Goal: Task Accomplishment & Management: Use online tool/utility

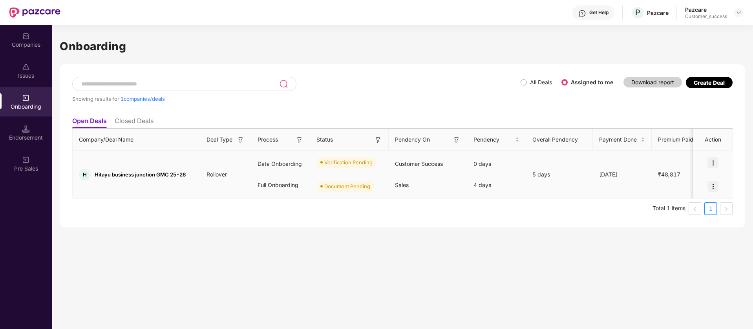
click at [716, 163] on img at bounding box center [712, 162] width 11 height 11
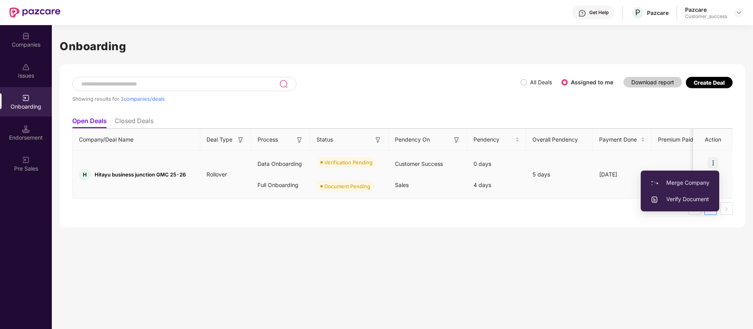
click at [680, 200] on span "Verify Document" at bounding box center [679, 199] width 59 height 9
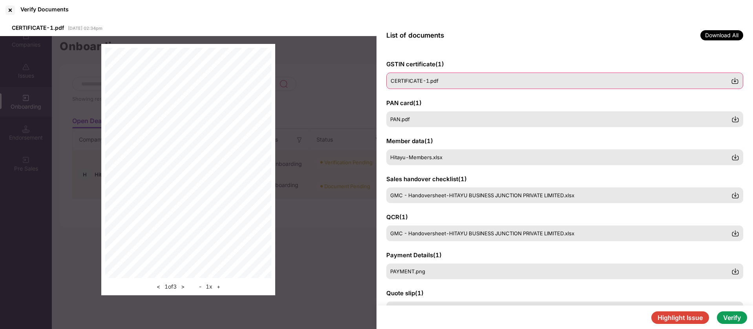
click at [443, 78] on div "CERTIFICATE-1.pdf" at bounding box center [560, 81] width 340 height 6
click at [430, 114] on div "PAN.pdf" at bounding box center [564, 119] width 357 height 16
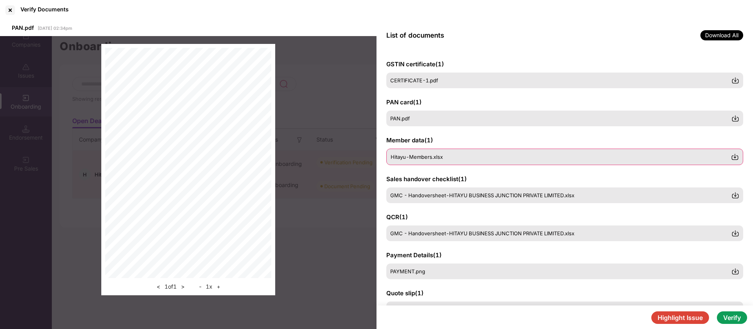
click at [457, 158] on div "Hitayu-Members.xlsx" at bounding box center [560, 157] width 340 height 6
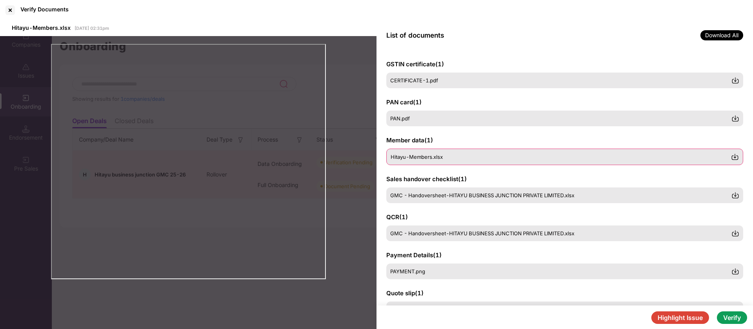
click at [734, 157] on img at bounding box center [735, 157] width 8 height 8
click at [449, 196] on span "GMC - Handoversheet-HITAYU BUSINESS JUNCTION PRIVATE LIMITED.xlsx" at bounding box center [482, 195] width 184 height 6
click at [734, 196] on img at bounding box center [735, 195] width 8 height 8
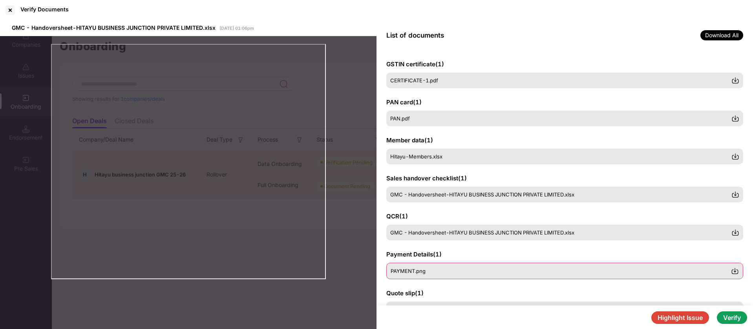
click at [606, 269] on div "PAYMENT.png" at bounding box center [560, 271] width 340 height 6
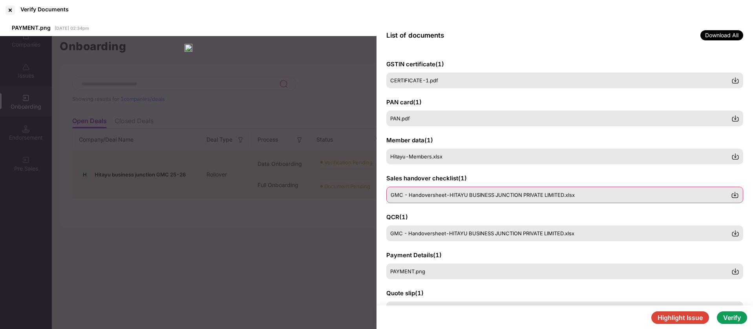
click at [483, 199] on div "GMC - Handoversheet-HITAYU BUSINESS JUNCTION PRIVATE LIMITED.xlsx" at bounding box center [564, 195] width 357 height 16
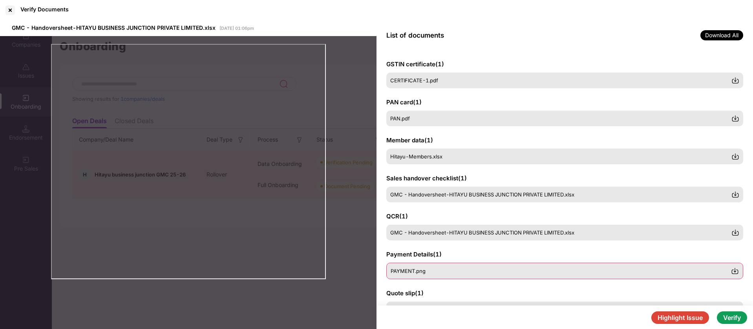
click at [472, 273] on div "PAYMENT.png" at bounding box center [560, 271] width 340 height 6
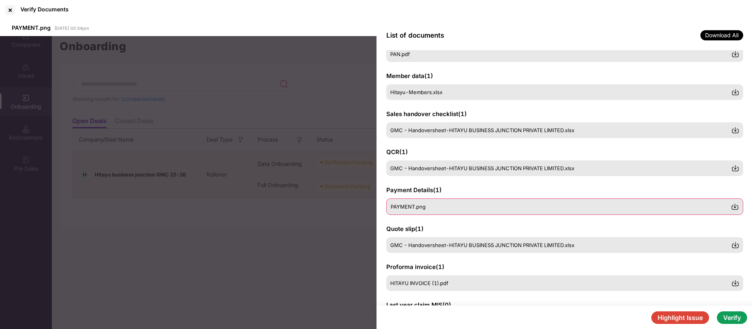
scroll to position [65, 0]
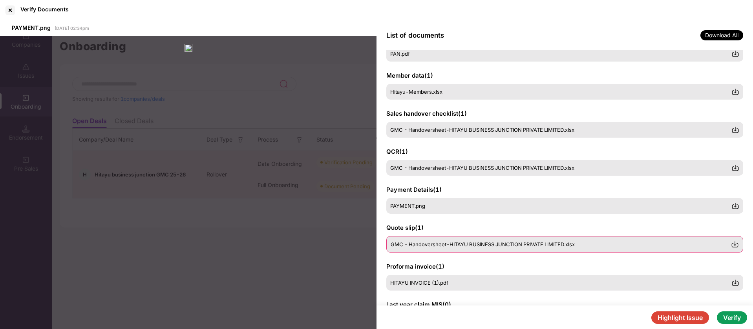
click at [468, 242] on span "GMC - Handoversheet-HITAYU BUSINESS JUNCTION PRIVATE LIMITED.xlsx" at bounding box center [482, 244] width 184 height 6
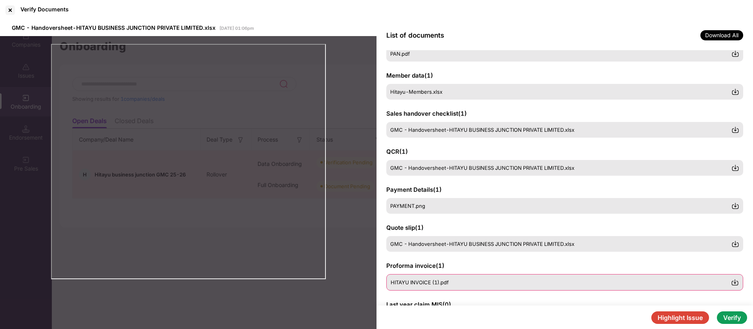
click at [474, 282] on div "HITAYU INVOICE (1).pdf" at bounding box center [560, 282] width 340 height 6
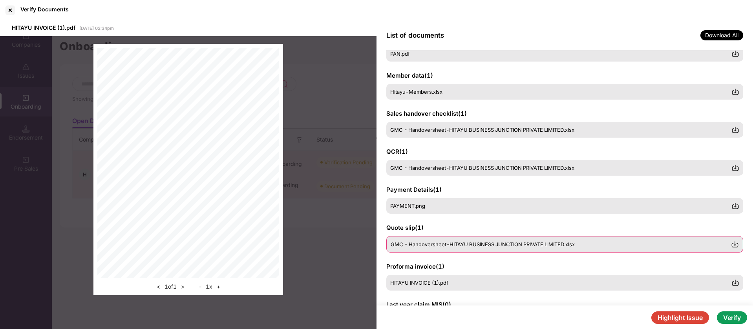
scroll to position [106, 0]
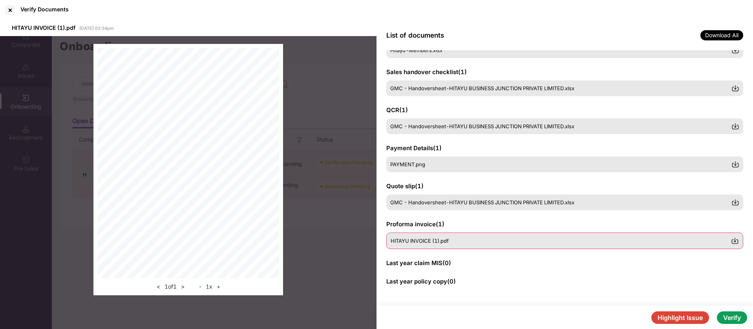
click at [448, 239] on span "HITAYU INVOICE (1).pdf" at bounding box center [419, 241] width 58 height 6
click at [431, 203] on span "GMC - Handoversheet-HITAYU BUSINESS JUNCTION PRIVATE LIMITED.xlsx" at bounding box center [482, 203] width 184 height 6
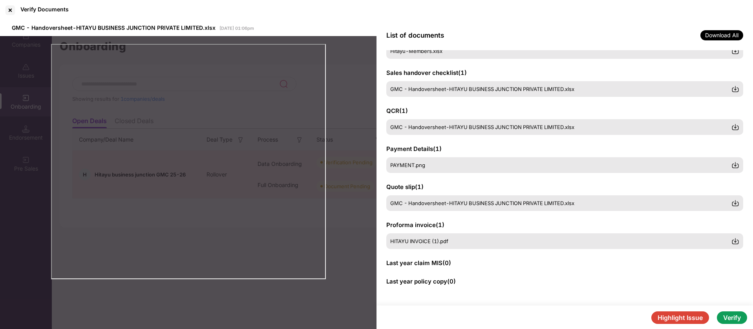
scroll to position [106, 0]
click at [458, 167] on div "PAYMENT.png" at bounding box center [560, 165] width 340 height 6
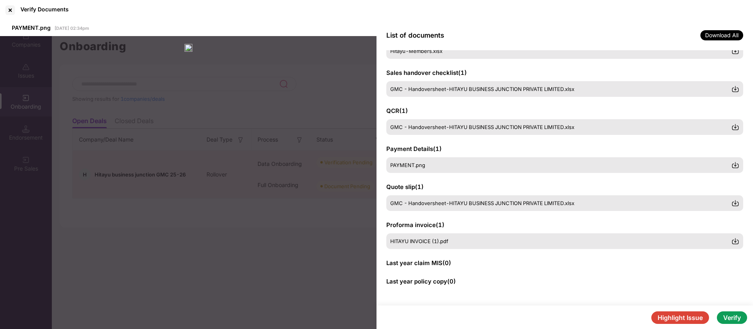
click at [732, 321] on button "Verify" at bounding box center [731, 318] width 30 height 13
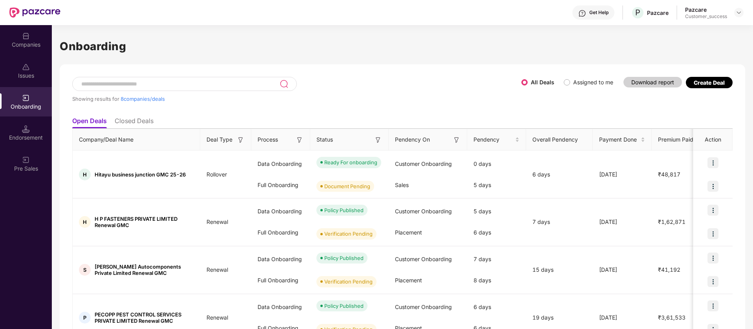
click at [130, 87] on input at bounding box center [179, 84] width 199 height 7
paste input "*********"
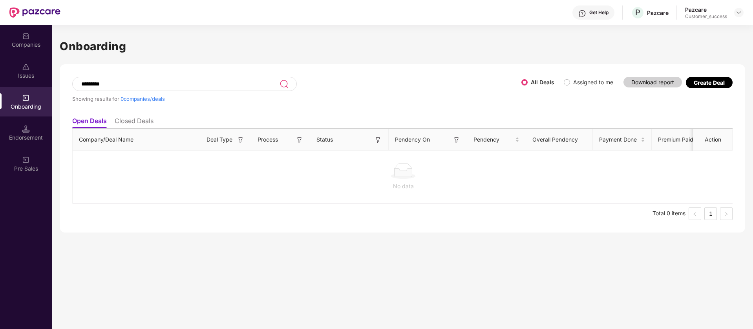
type input "*********"
click at [740, 11] on img at bounding box center [738, 12] width 6 height 6
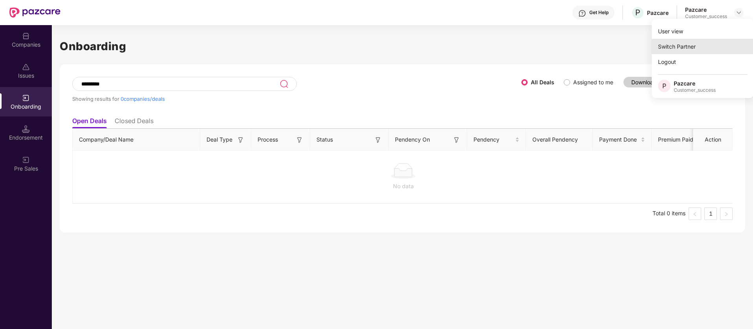
click at [711, 42] on div "Switch Partner" at bounding box center [702, 46] width 102 height 15
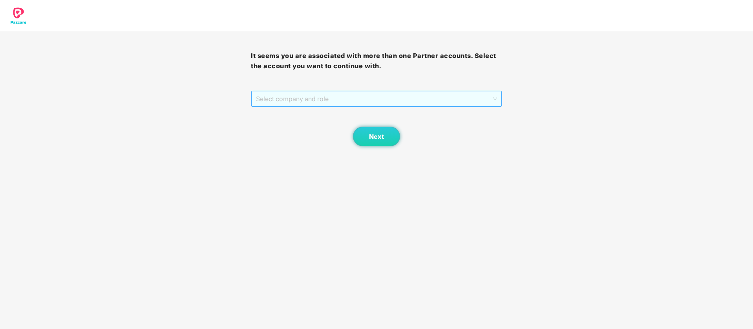
click at [312, 102] on span "Select company and role" at bounding box center [376, 98] width 241 height 15
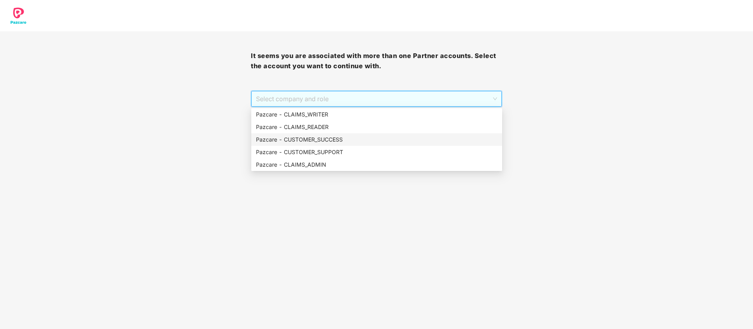
click at [312, 137] on div "Pazcare - CUSTOMER_SUCCESS" at bounding box center [376, 139] width 241 height 9
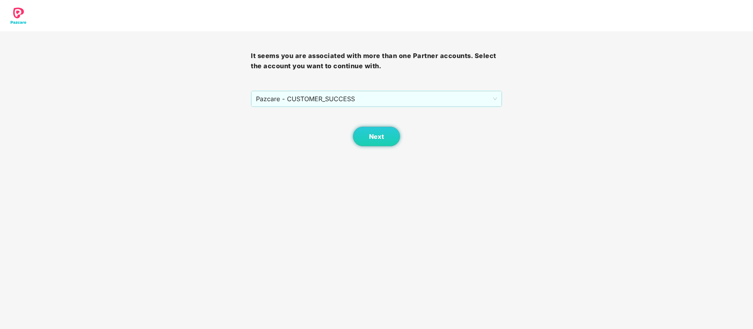
click at [375, 148] on body "It seems you are associated with more than one Partner accounts. Select the acc…" at bounding box center [376, 164] width 753 height 329
click at [372, 137] on span "Next" at bounding box center [376, 136] width 15 height 7
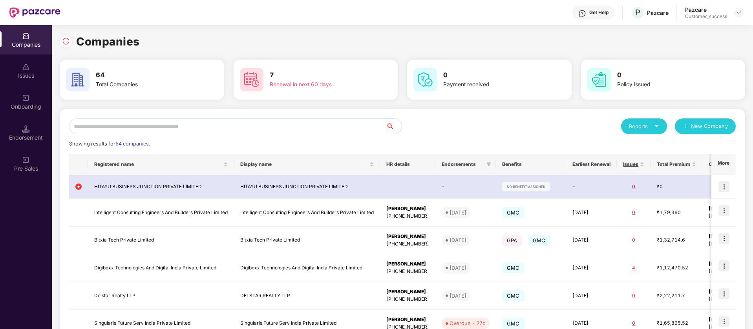
click at [222, 124] on input "text" at bounding box center [227, 126] width 317 height 16
type input "*"
click at [68, 43] on img at bounding box center [66, 41] width 8 height 8
click at [741, 10] on img at bounding box center [738, 12] width 6 height 6
click at [718, 43] on div "Switch Partner" at bounding box center [702, 46] width 102 height 15
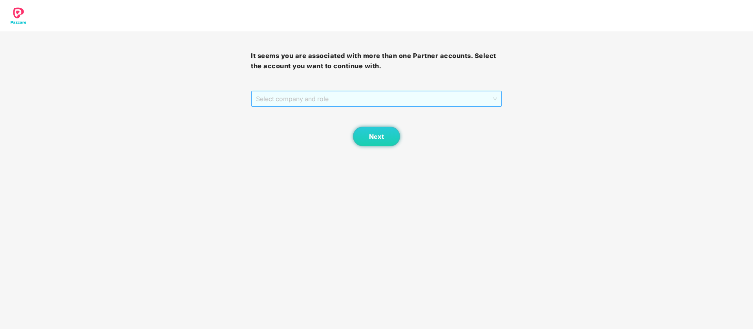
click at [415, 97] on span "Select company and role" at bounding box center [376, 98] width 241 height 15
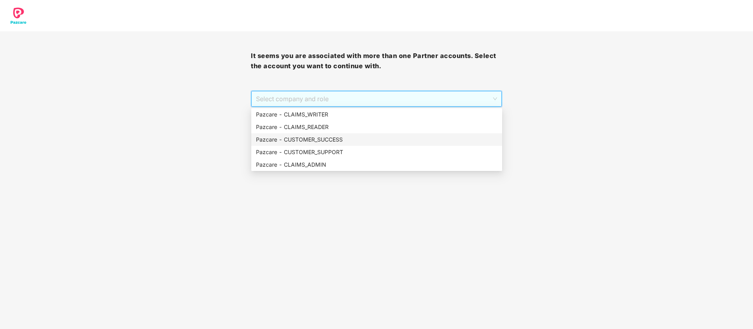
click at [316, 141] on div "Pazcare - CUSTOMER_SUCCESS" at bounding box center [376, 139] width 241 height 9
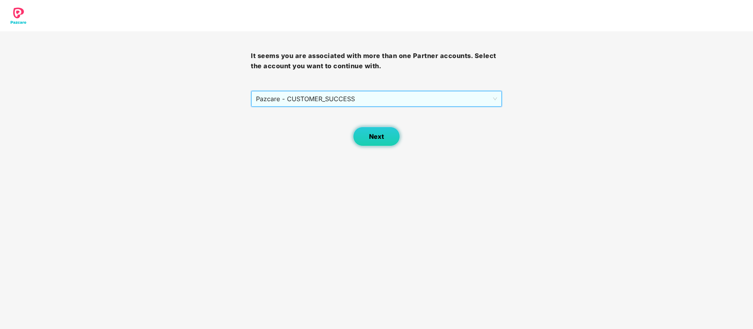
click at [356, 133] on button "Next" at bounding box center [376, 137] width 47 height 20
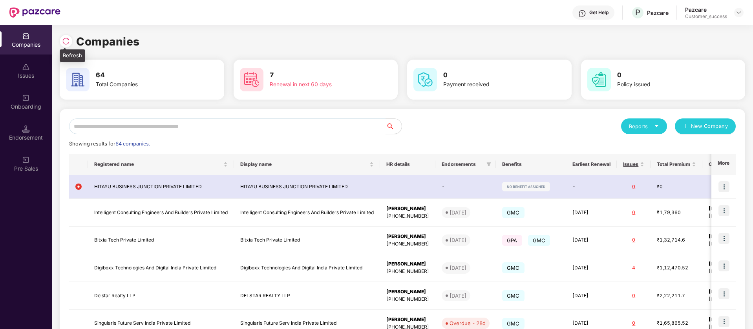
click at [66, 44] on img at bounding box center [66, 41] width 8 height 8
click at [272, 119] on input "text" at bounding box center [227, 126] width 317 height 16
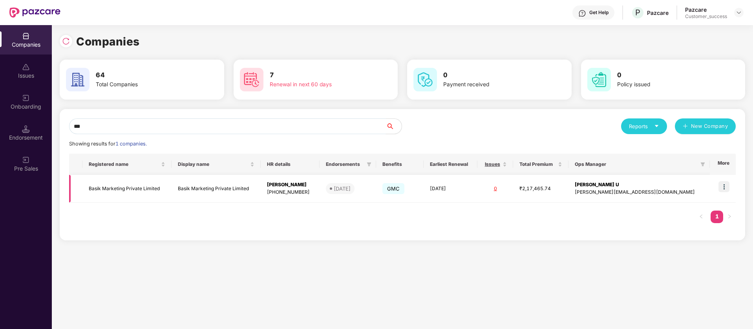
type input "***"
click at [723, 186] on img at bounding box center [723, 186] width 11 height 11
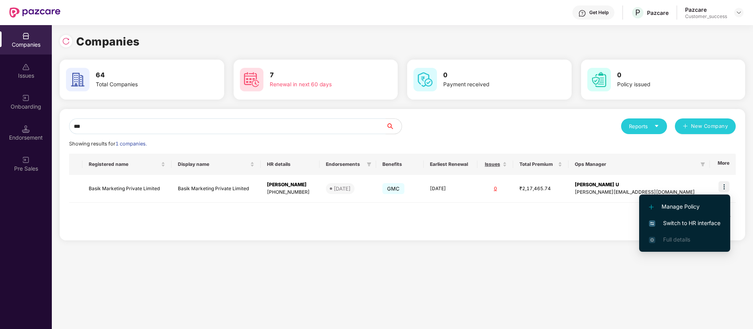
click at [700, 228] on li "Switch to HR interface" at bounding box center [684, 223] width 91 height 16
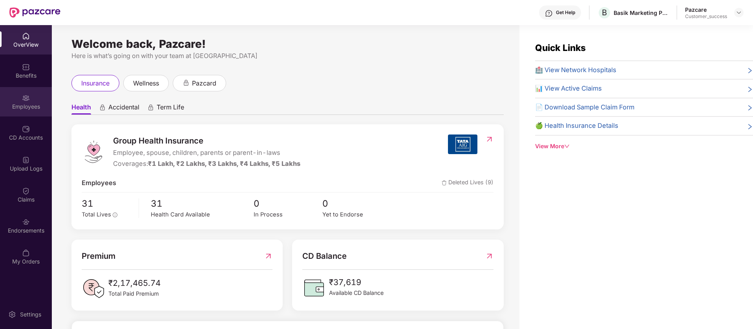
click at [27, 98] on img at bounding box center [26, 98] width 8 height 8
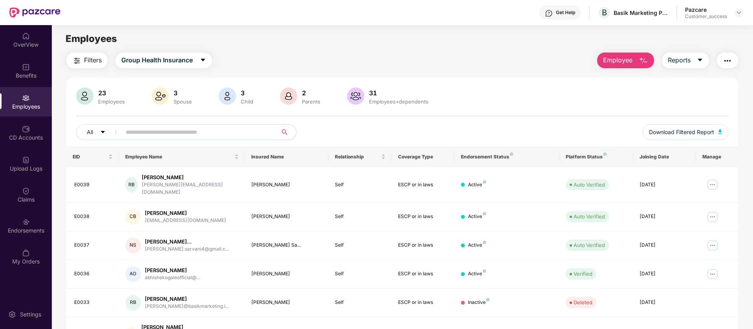
click at [630, 57] on span "Employee" at bounding box center [617, 60] width 29 height 10
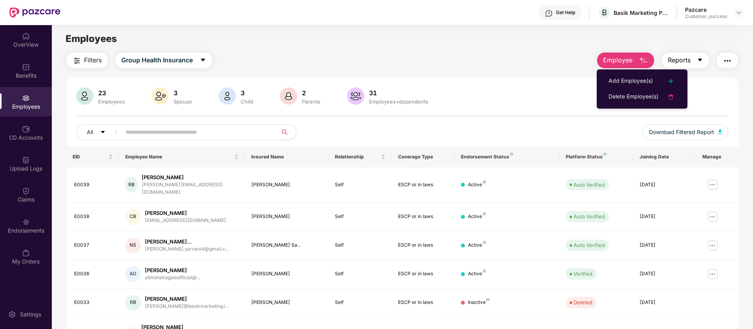
click at [702, 62] on button "Reports" at bounding box center [684, 61] width 47 height 16
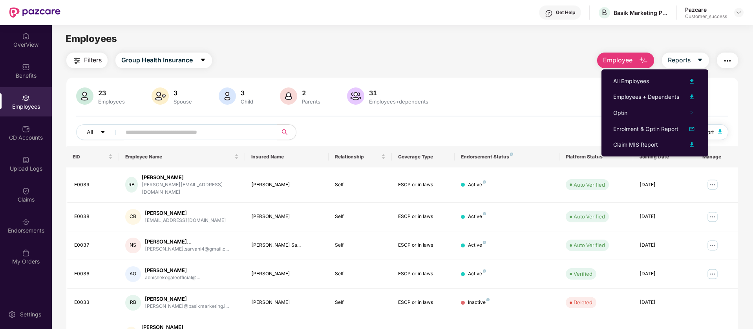
click at [721, 132] on button "Download Filtered Report" at bounding box center [685, 132] width 86 height 16
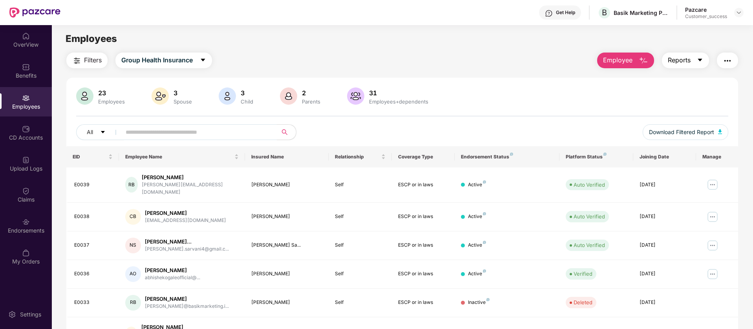
click at [690, 62] on button "Reports" at bounding box center [684, 61] width 47 height 16
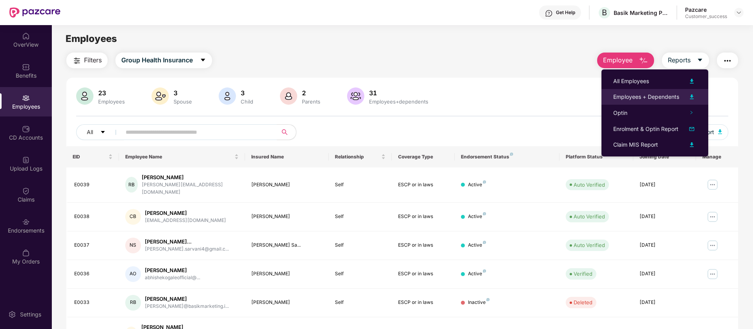
click at [692, 95] on img at bounding box center [691, 96] width 9 height 9
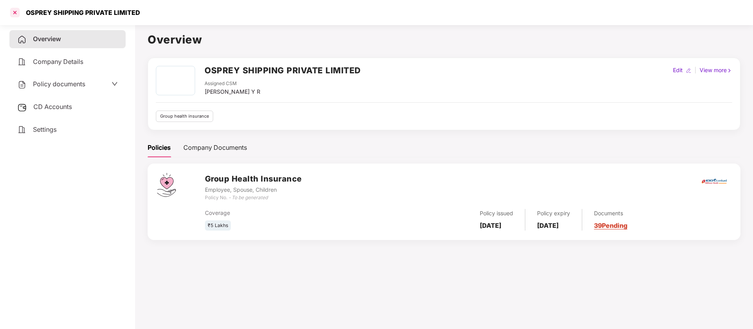
click at [18, 11] on div at bounding box center [15, 12] width 13 height 13
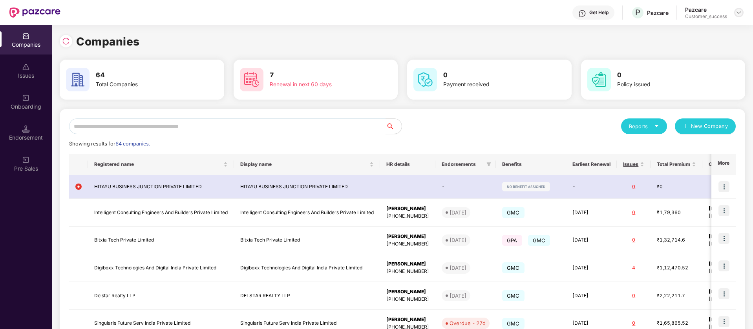
click at [742, 14] on div at bounding box center [738, 12] width 9 height 9
click at [692, 44] on div "Switch Partner" at bounding box center [702, 46] width 102 height 15
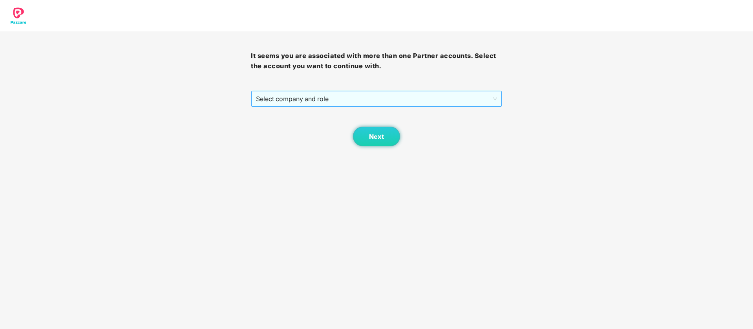
click at [344, 97] on span "Select company and role" at bounding box center [376, 98] width 241 height 15
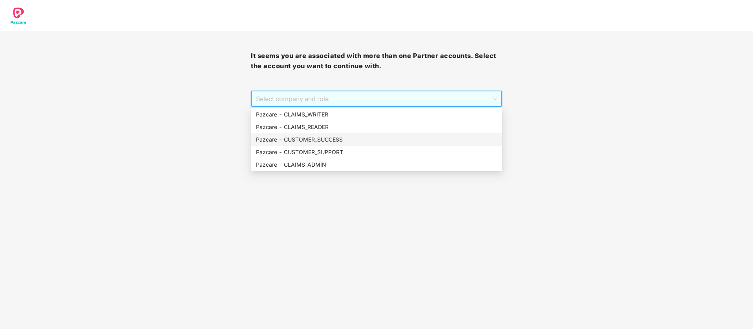
click at [308, 140] on div "Pazcare - CUSTOMER_SUCCESS" at bounding box center [376, 139] width 241 height 9
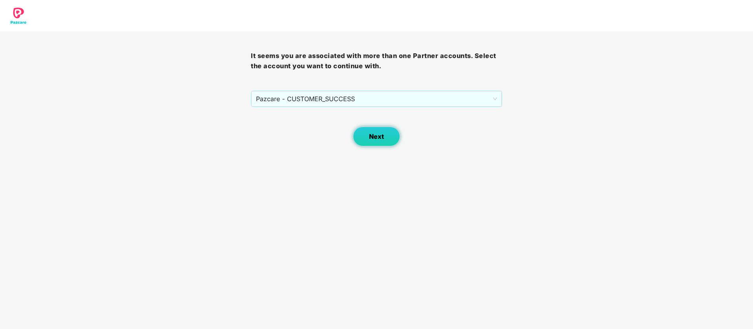
click at [395, 138] on button "Next" at bounding box center [376, 137] width 47 height 20
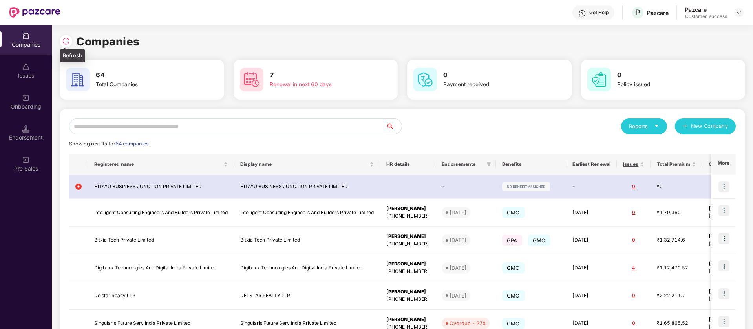
click at [63, 41] on img at bounding box center [66, 41] width 8 height 8
click at [321, 127] on input "text" at bounding box center [227, 126] width 317 height 16
